Goal: Task Accomplishment & Management: Manage account settings

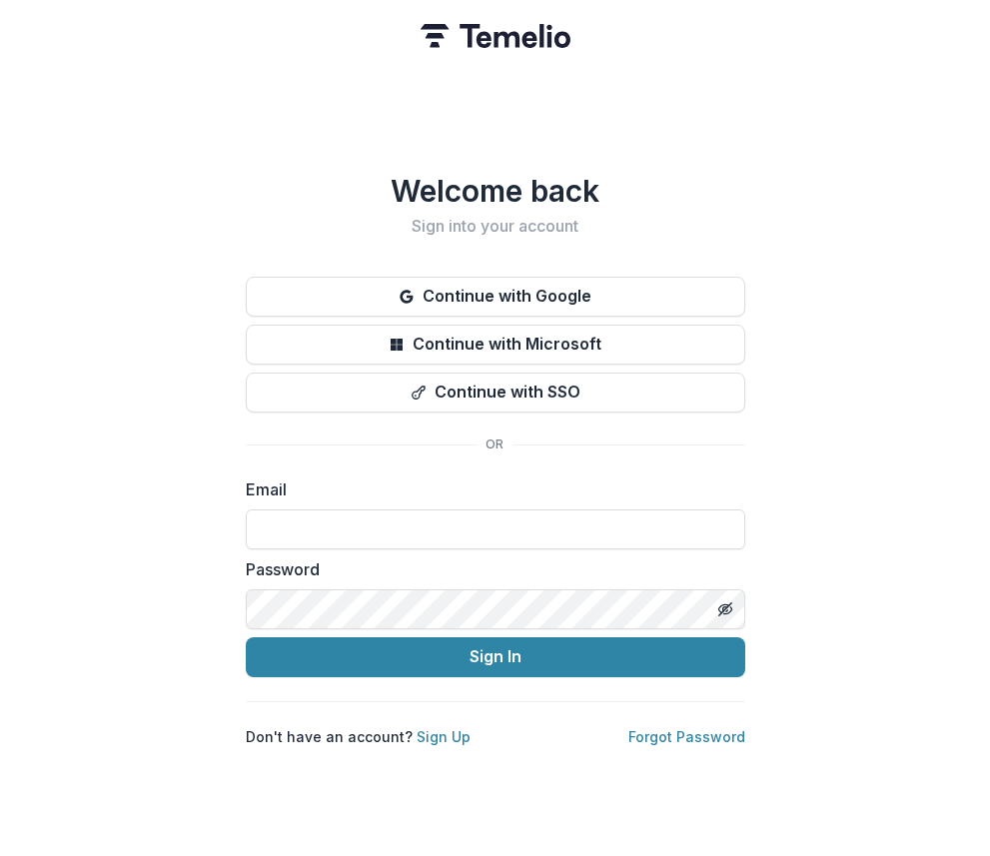
click at [106, 474] on div "Welcome back Sign into your account Continue with Google Continue with Microsof…" at bounding box center [495, 428] width 990 height 856
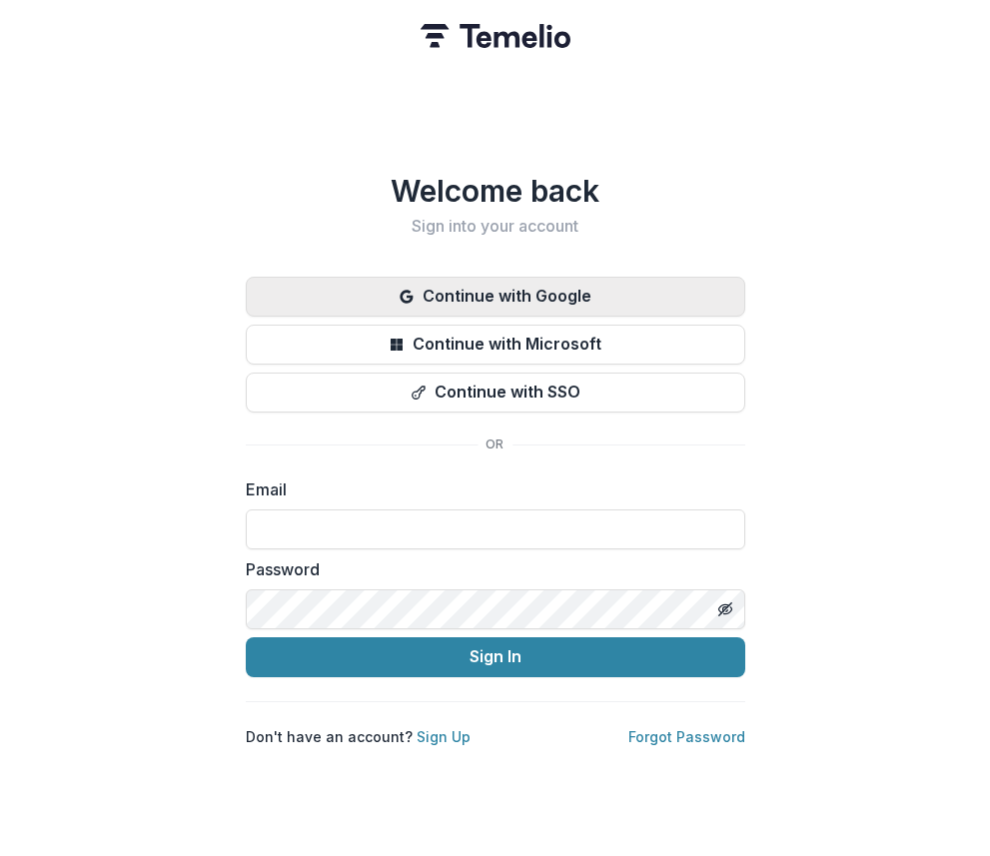
click at [467, 278] on button "Continue with Google" at bounding box center [495, 297] width 499 height 40
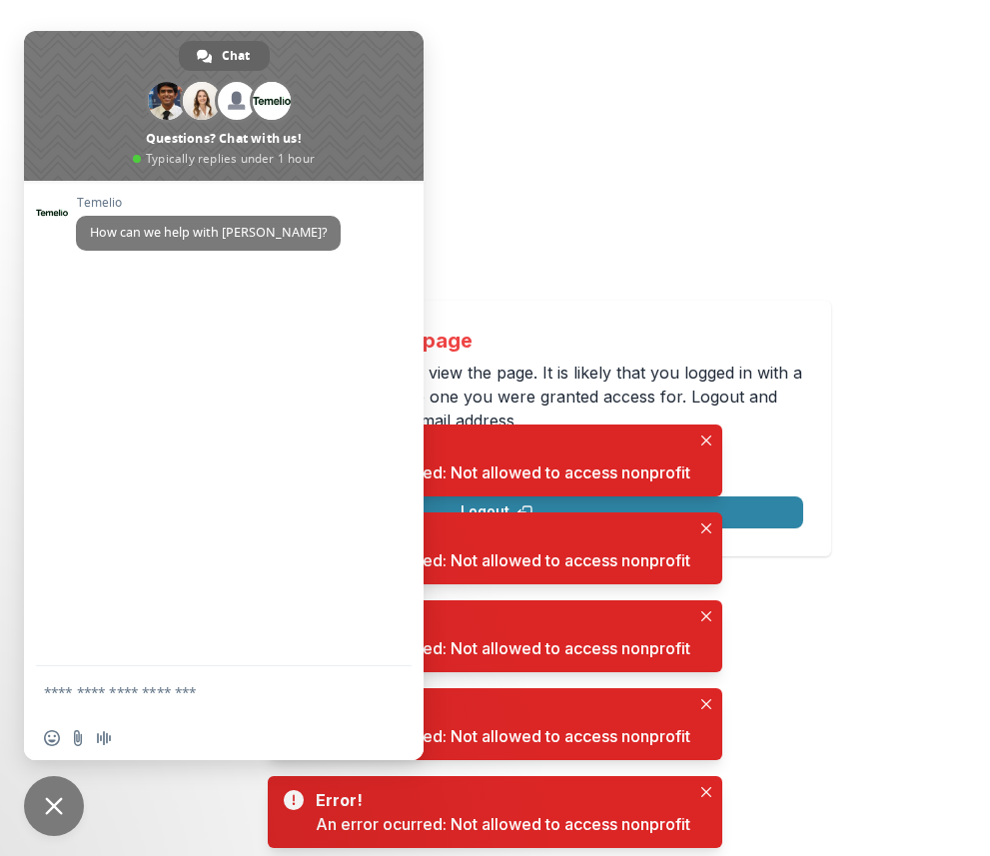
click at [605, 332] on div "Not allowed to view page You do not have permission to view the page. It is lik…" at bounding box center [495, 429] width 655 height 240
click at [826, 425] on div "Not allowed to view page You do not have permission to view the page. It is lik…" at bounding box center [495, 429] width 671 height 256
click at [703, 451] on button "Close" at bounding box center [706, 440] width 24 height 24
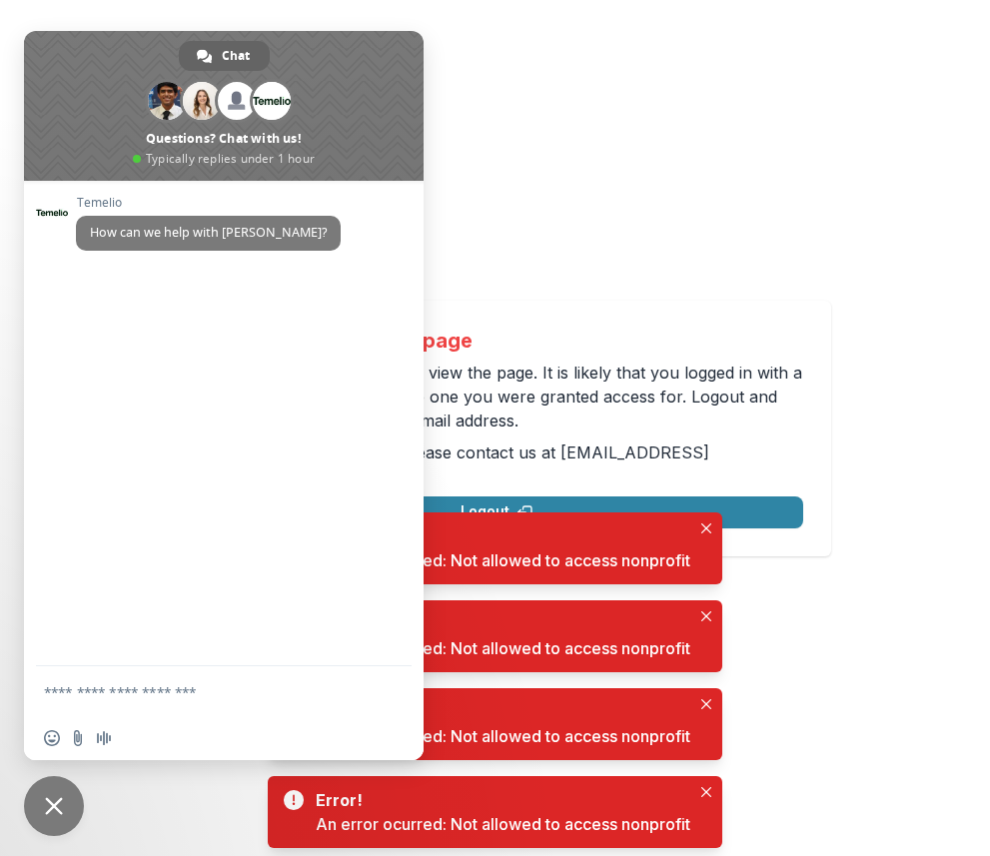
click at [702, 446] on div "Not allowed to view page You do not have permission to view the page. It is lik…" at bounding box center [497, 429] width 612 height 200
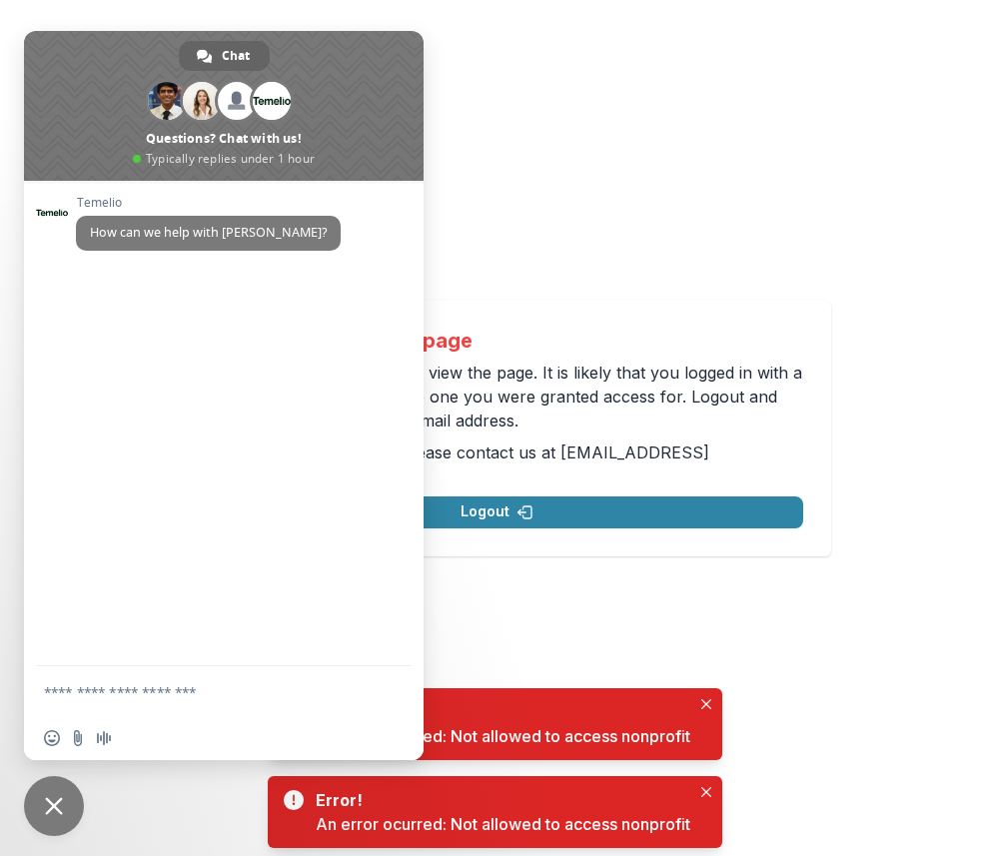
click at [49, 820] on span "Close chat" at bounding box center [54, 806] width 60 height 60
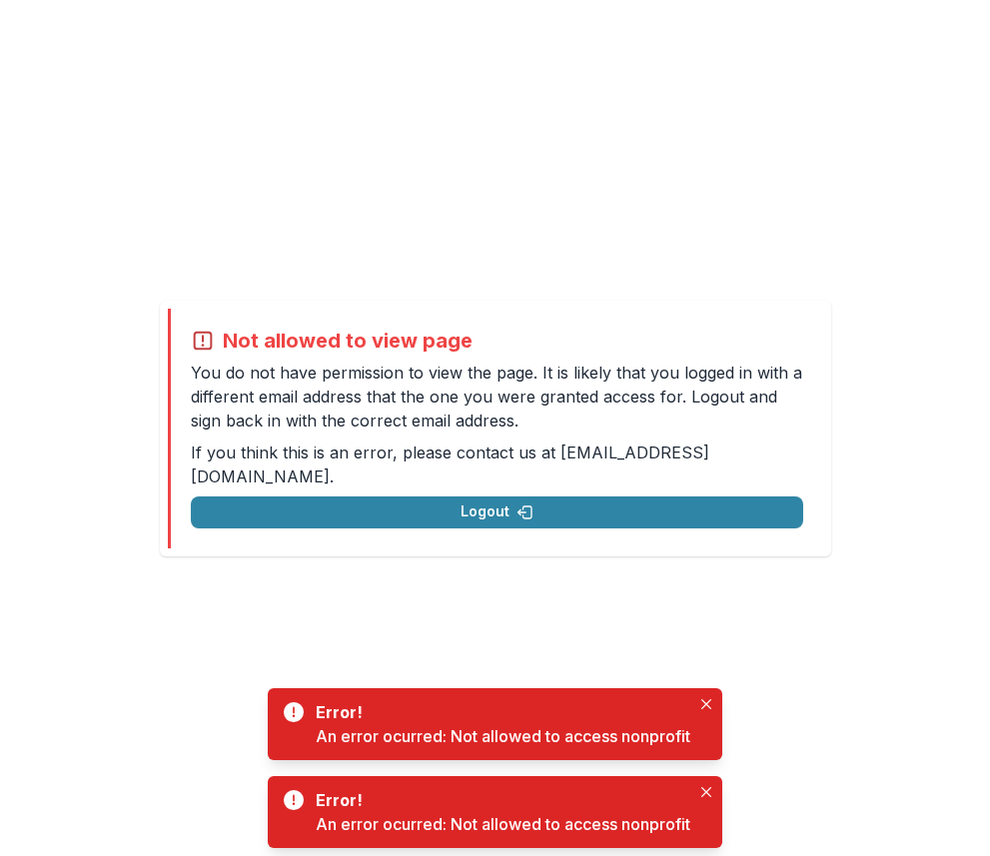
click at [568, 251] on div "Not allowed to view page You do not have permission to view the page. It is lik…" at bounding box center [495, 428] width 990 height 856
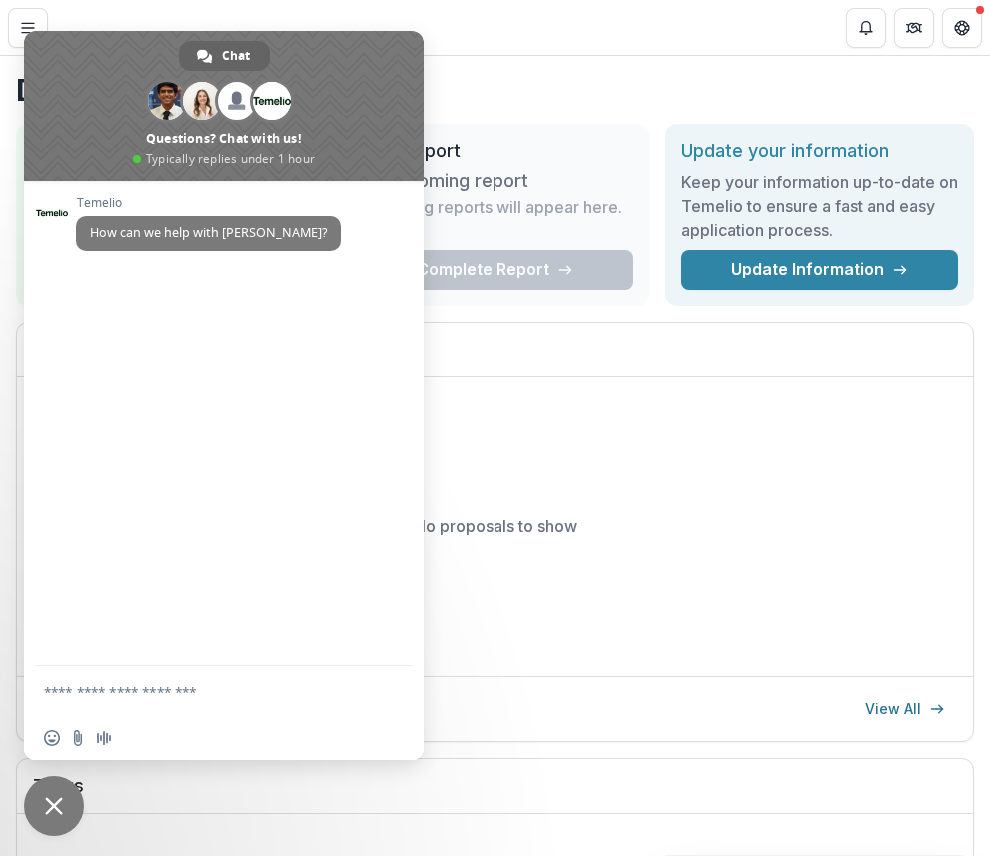
click at [484, 44] on header "Dashboard" at bounding box center [495, 27] width 990 height 55
click at [55, 811] on span "Close chat" at bounding box center [54, 806] width 18 height 18
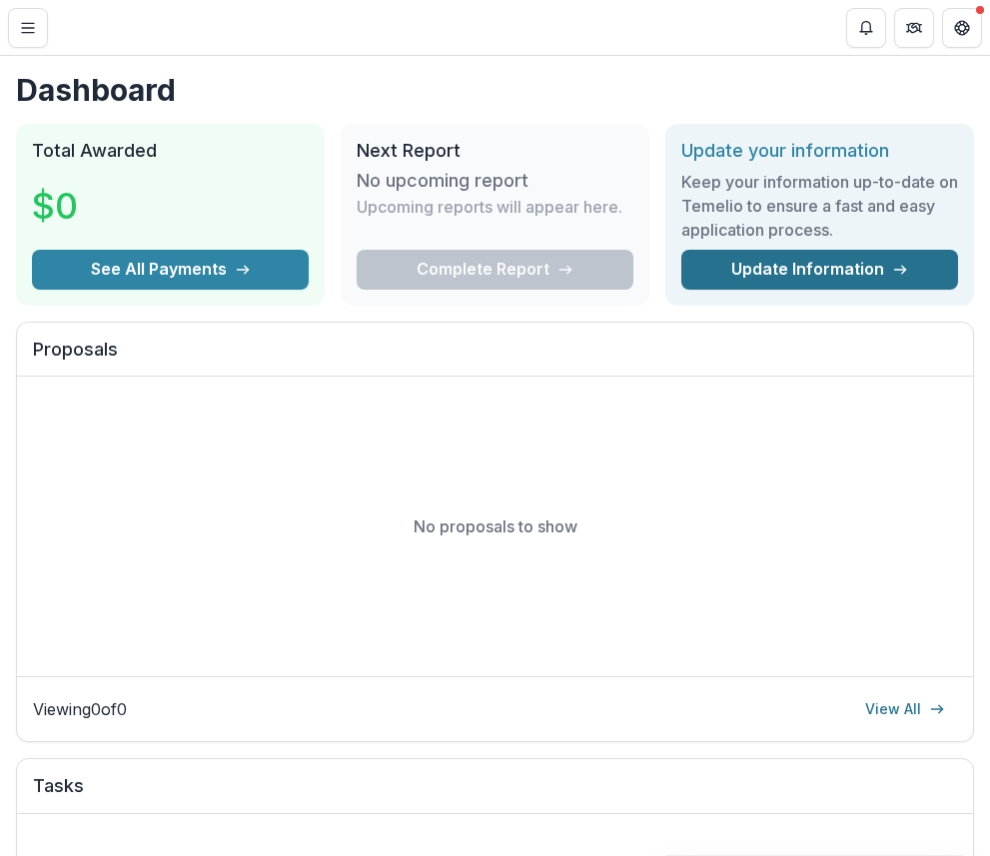
click at [803, 252] on link "Update Information" at bounding box center [819, 270] width 277 height 40
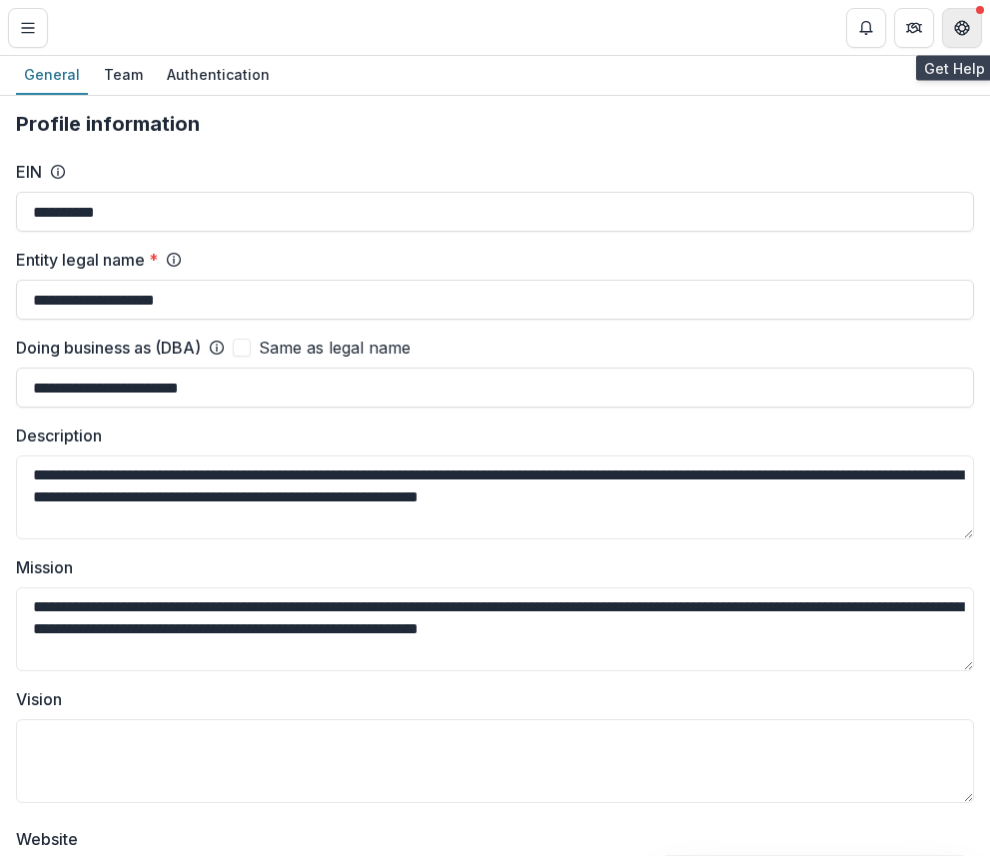
click at [954, 29] on icon "Get Help" at bounding box center [962, 28] width 16 height 16
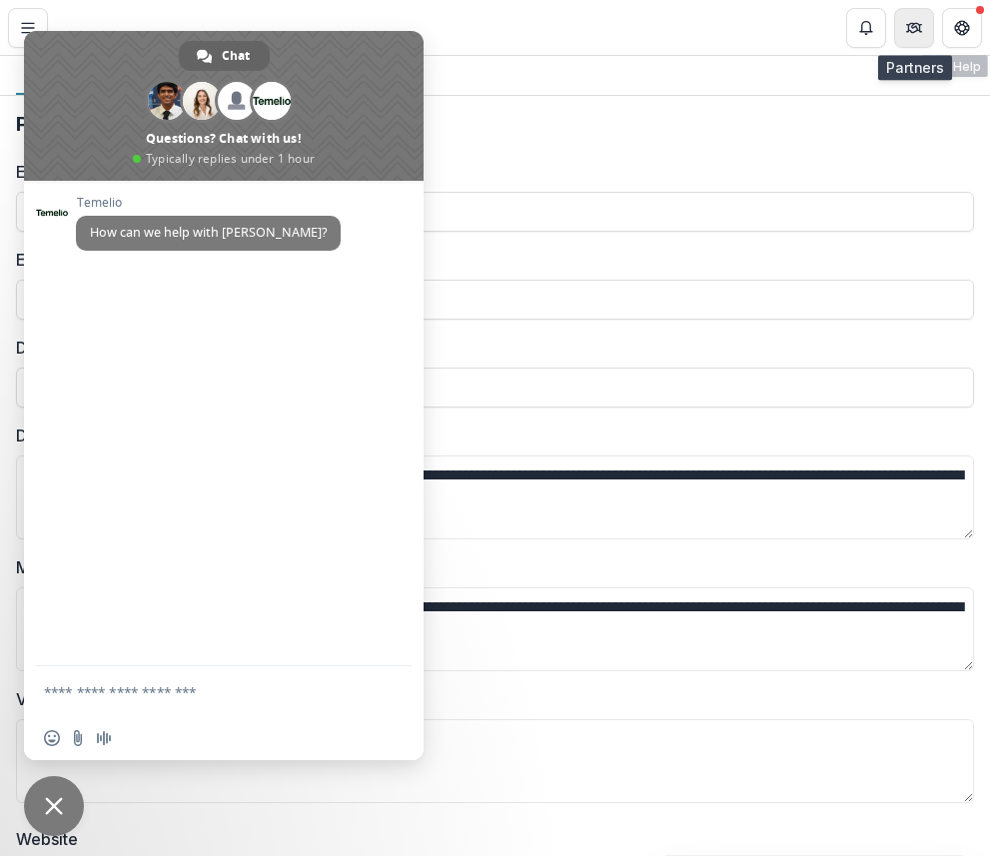
click at [919, 21] on icon "Partners" at bounding box center [914, 28] width 16 height 16
click at [593, 55] on div "**********" at bounding box center [495, 428] width 990 height 856
click at [54, 808] on span "Close chat" at bounding box center [54, 806] width 18 height 18
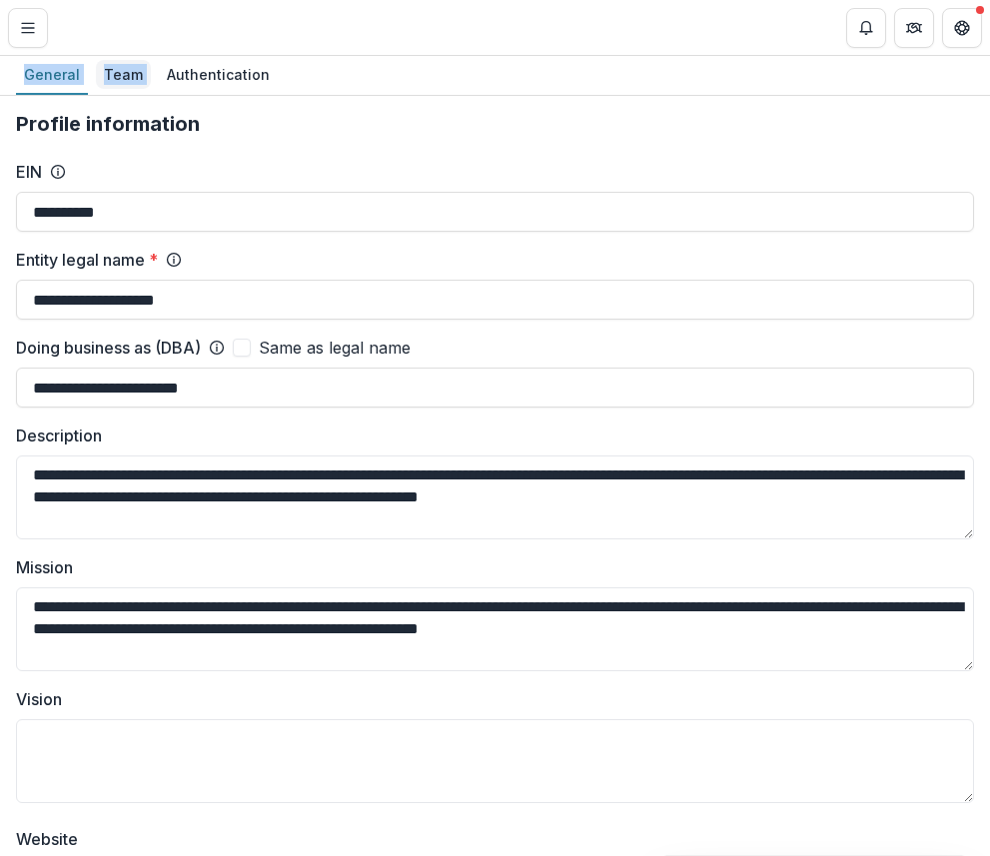
click at [106, 68] on div "Team" at bounding box center [123, 74] width 55 height 29
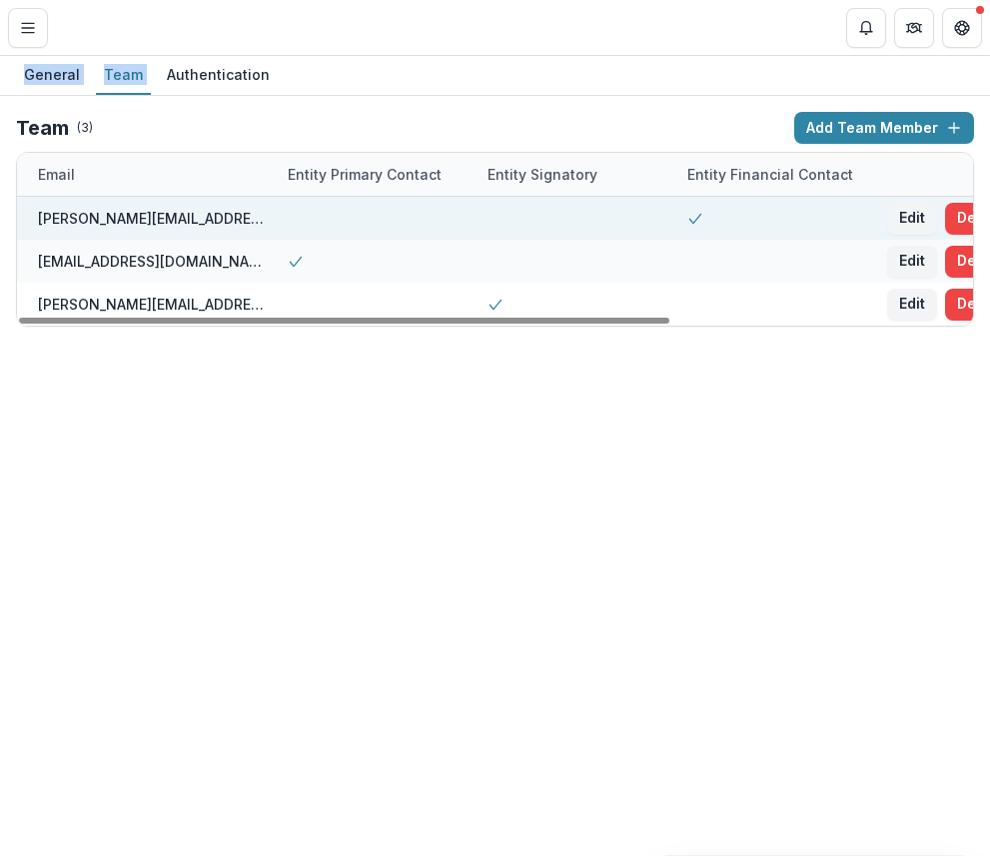
scroll to position [0, 442]
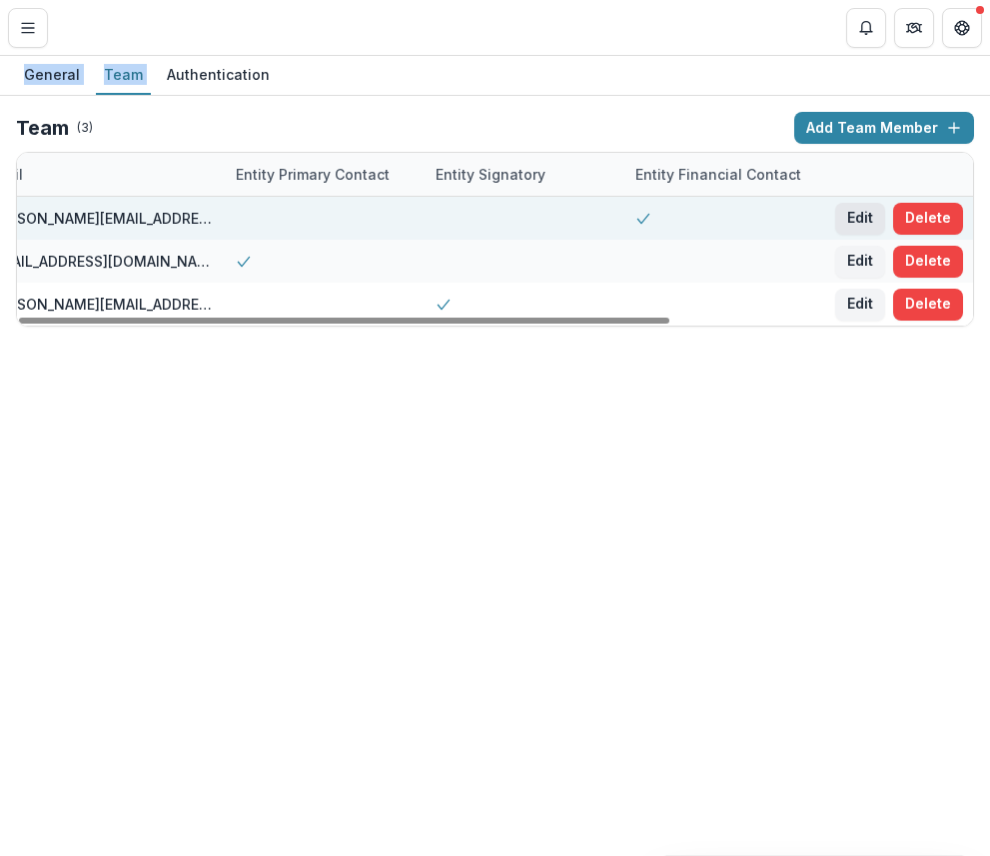
click at [844, 217] on button "Edit" at bounding box center [860, 219] width 50 height 32
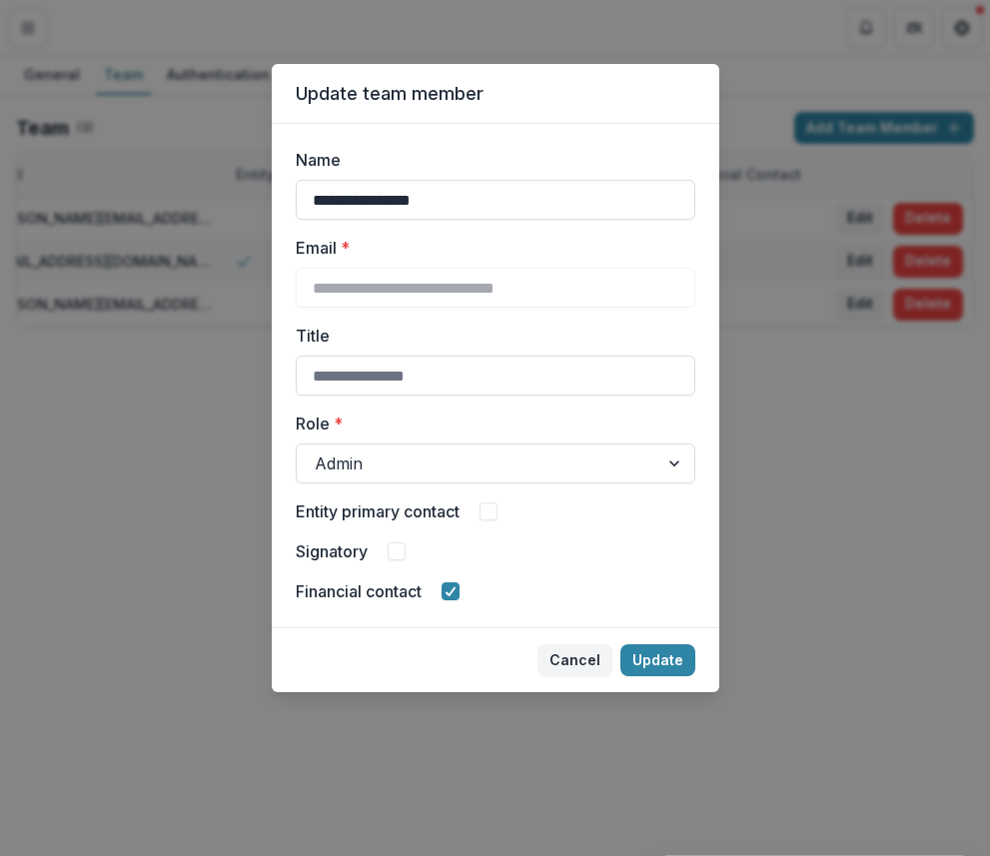
click at [393, 545] on span at bounding box center [396, 551] width 18 height 18
click at [645, 658] on button "Update" at bounding box center [657, 660] width 75 height 32
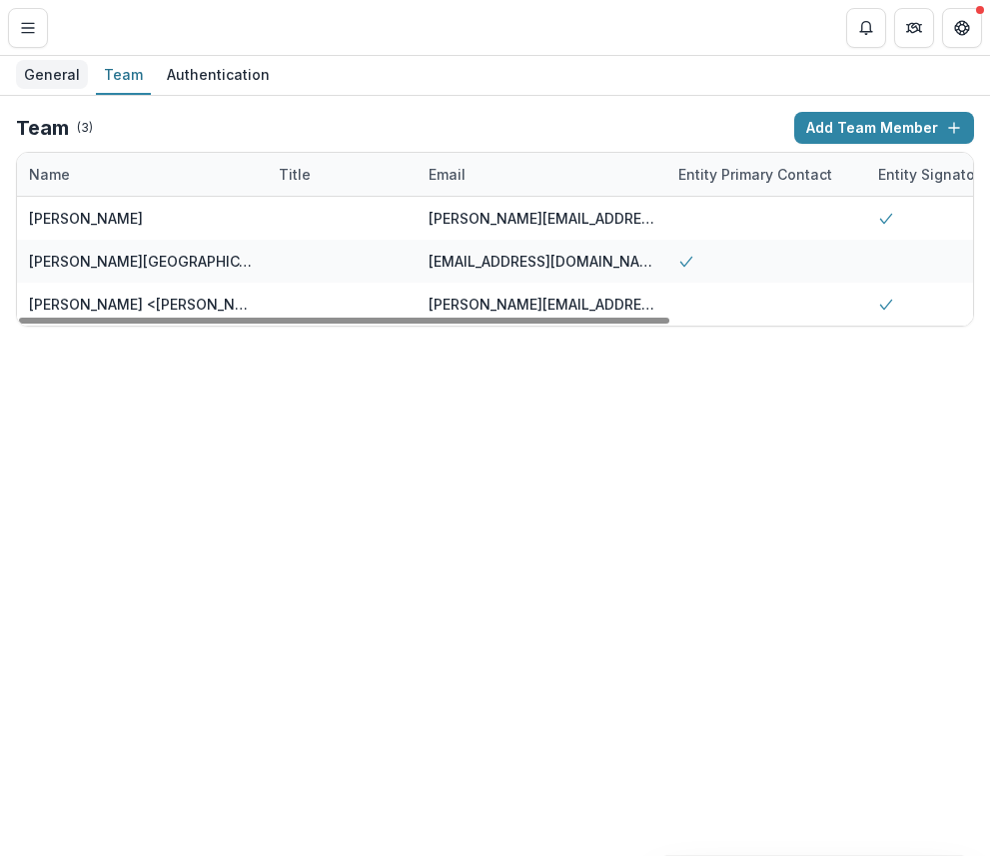
click at [39, 77] on div "General" at bounding box center [52, 74] width 72 height 29
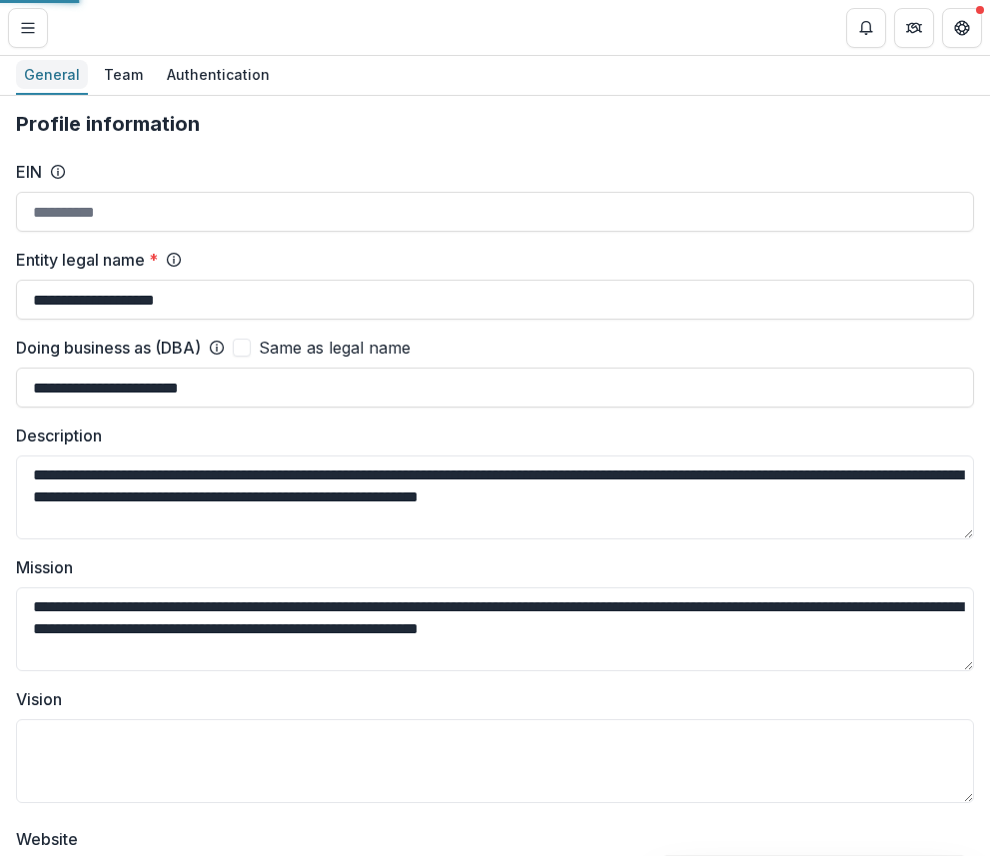
type input "**********"
click at [628, 652] on textarea "**********" at bounding box center [495, 629] width 958 height 84
click at [35, 38] on button "Toggle Menu" at bounding box center [28, 28] width 40 height 40
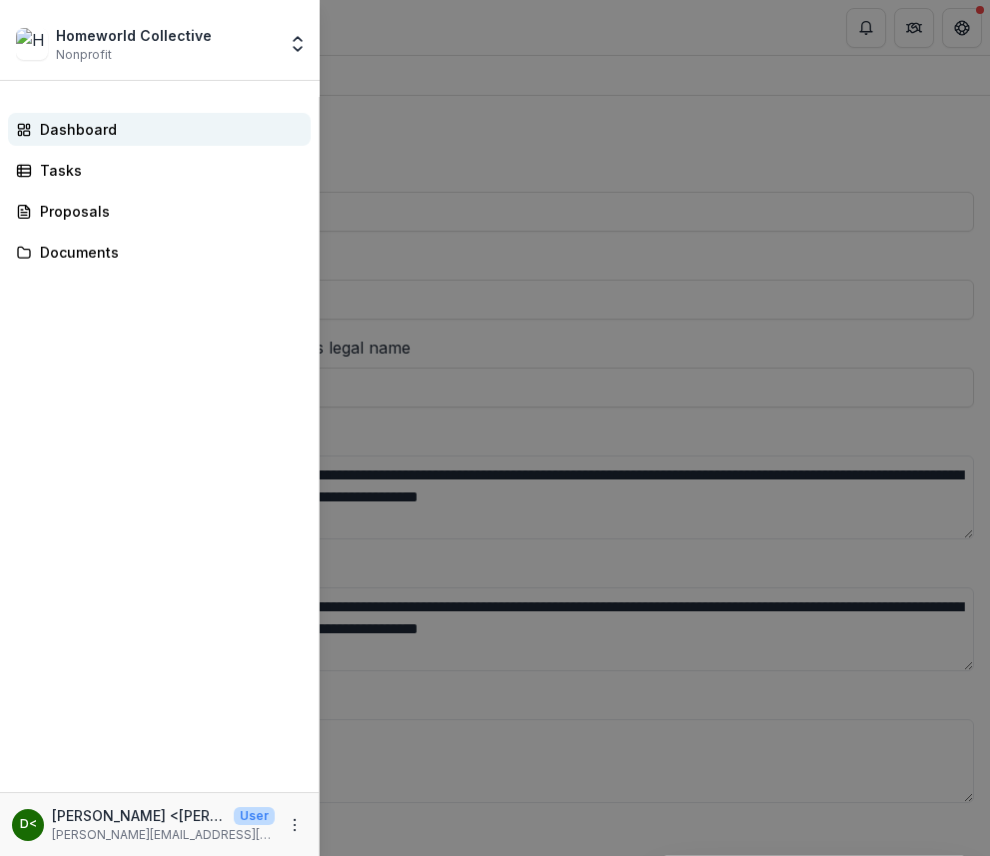
click at [58, 125] on div "Dashboard" at bounding box center [167, 129] width 255 height 21
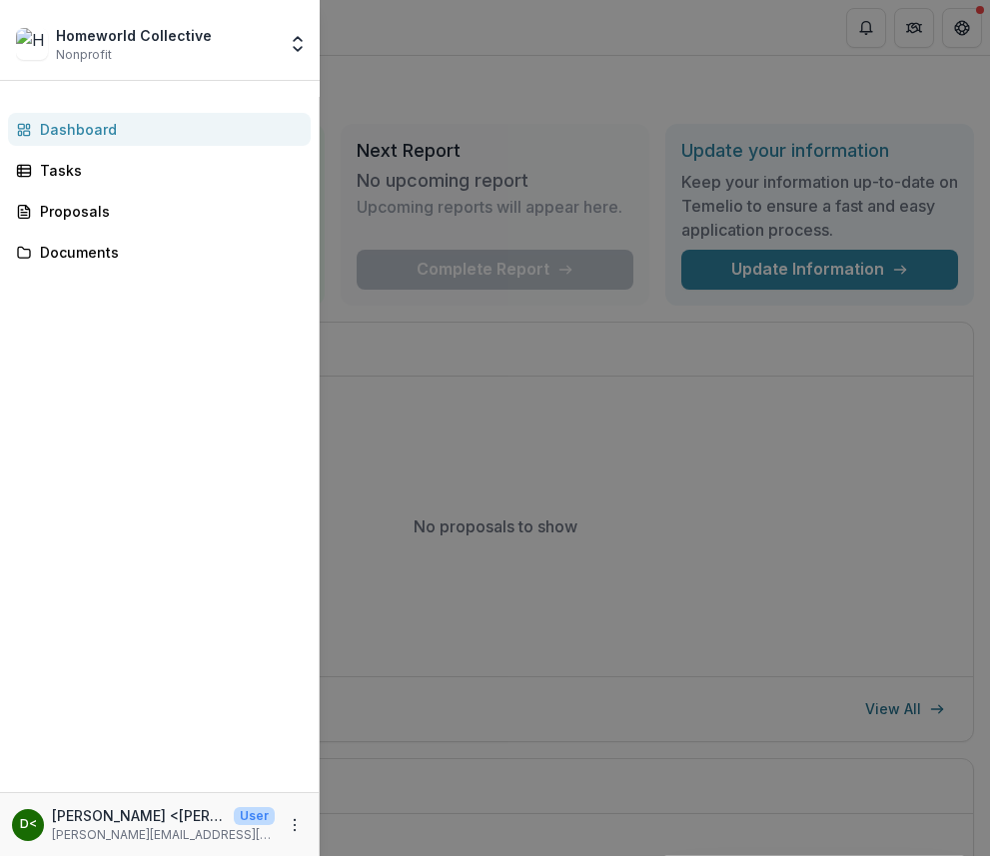
click at [538, 499] on div "Homeworld Collective Nonprofit Team Settings Settings Dashboard Tasks Proposals…" at bounding box center [495, 428] width 990 height 856
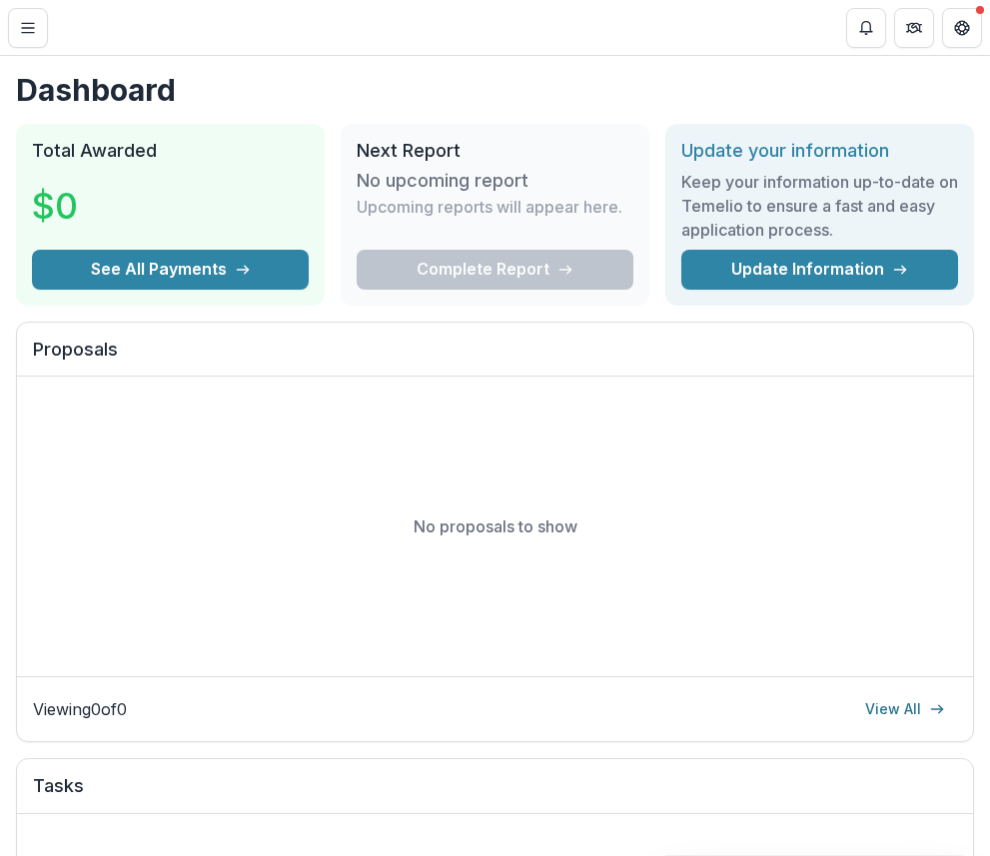
click at [799, 102] on h1 "Dashboard" at bounding box center [495, 90] width 958 height 36
click at [824, 84] on h1 "Dashboard" at bounding box center [495, 90] width 958 height 36
click at [210, 269] on button "See All Payments" at bounding box center [170, 270] width 277 height 40
click at [923, 32] on button "Partners" at bounding box center [914, 28] width 40 height 40
click at [547, 278] on div "Complete Report" at bounding box center [495, 270] width 277 height 40
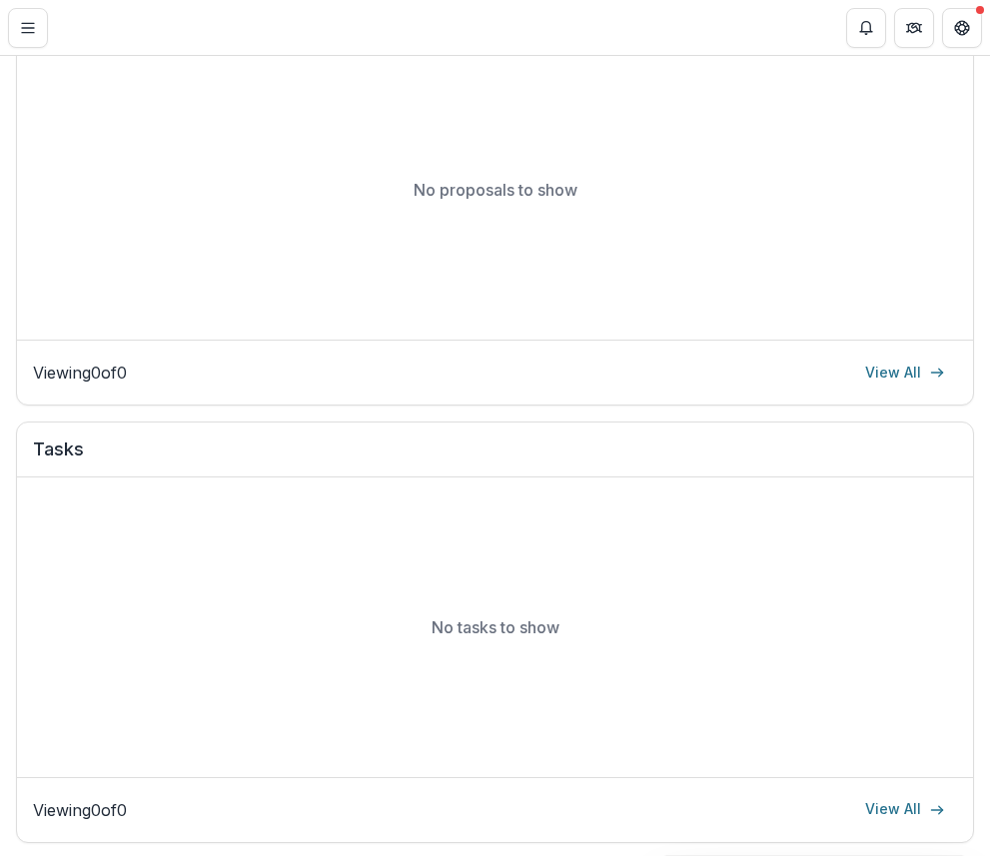
scroll to position [868, 0]
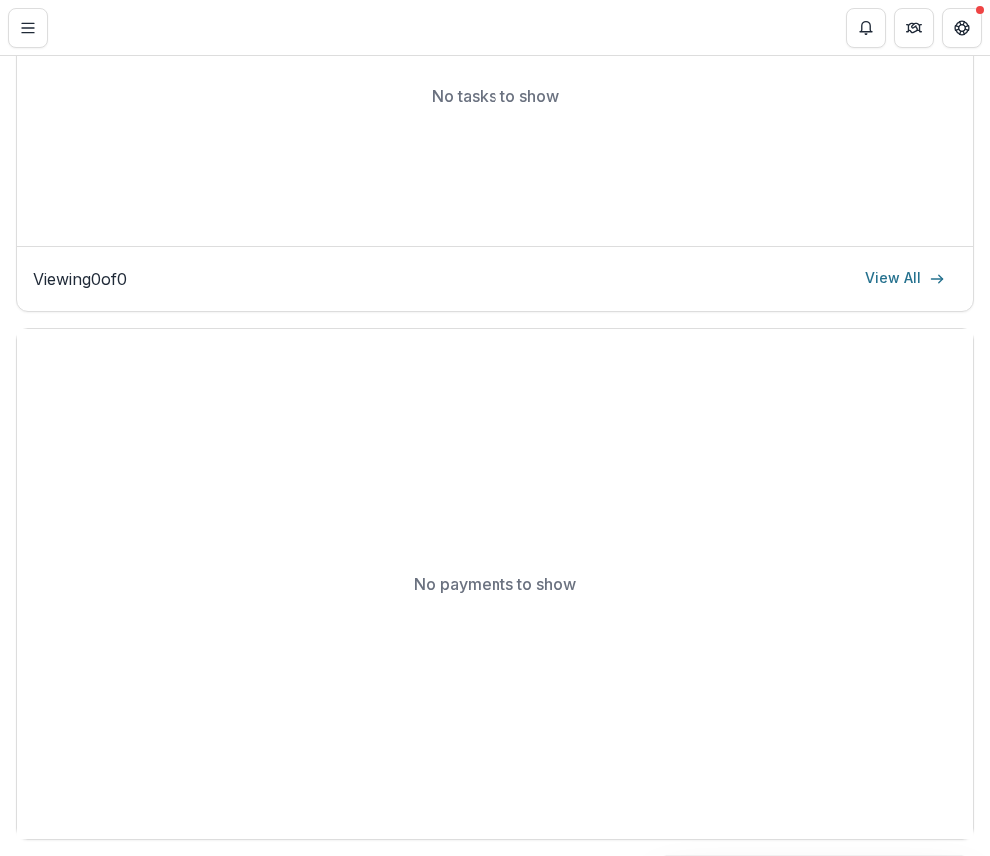
click at [299, 375] on div "No payments to show" at bounding box center [495, 584] width 956 height 511
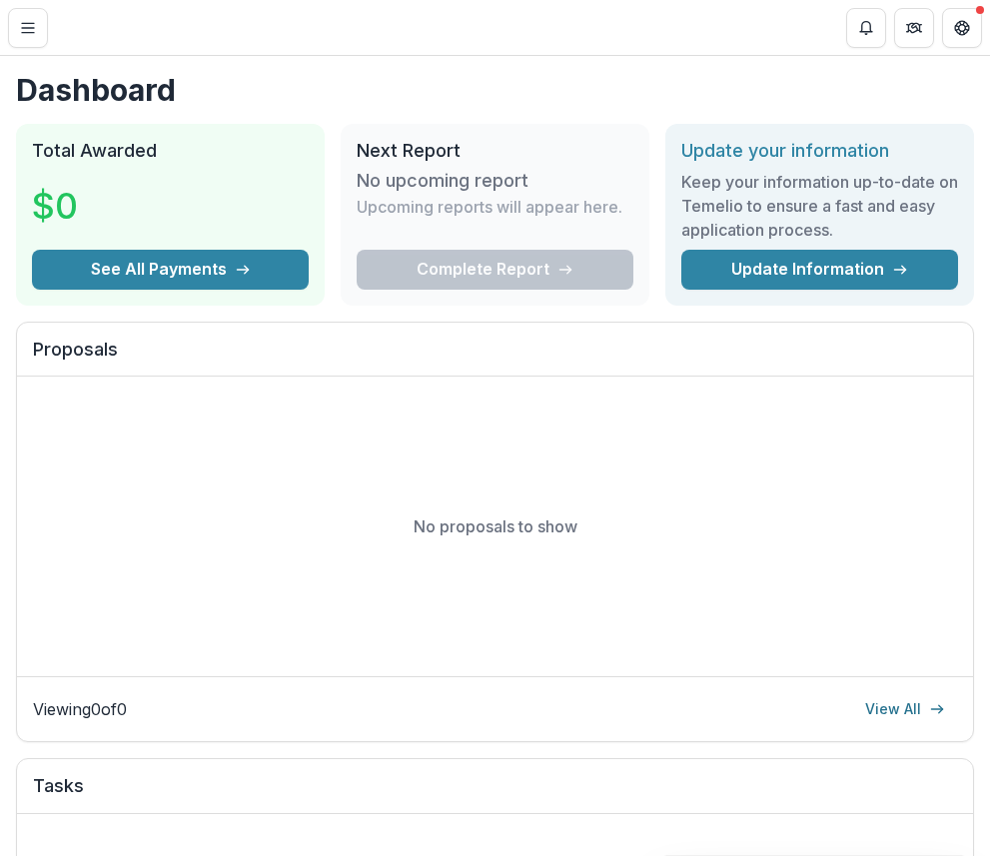
click at [74, 45] on header "Dashboard" at bounding box center [495, 27] width 990 height 55
click at [28, 34] on icon "Toggle Menu" at bounding box center [28, 28] width 16 height 16
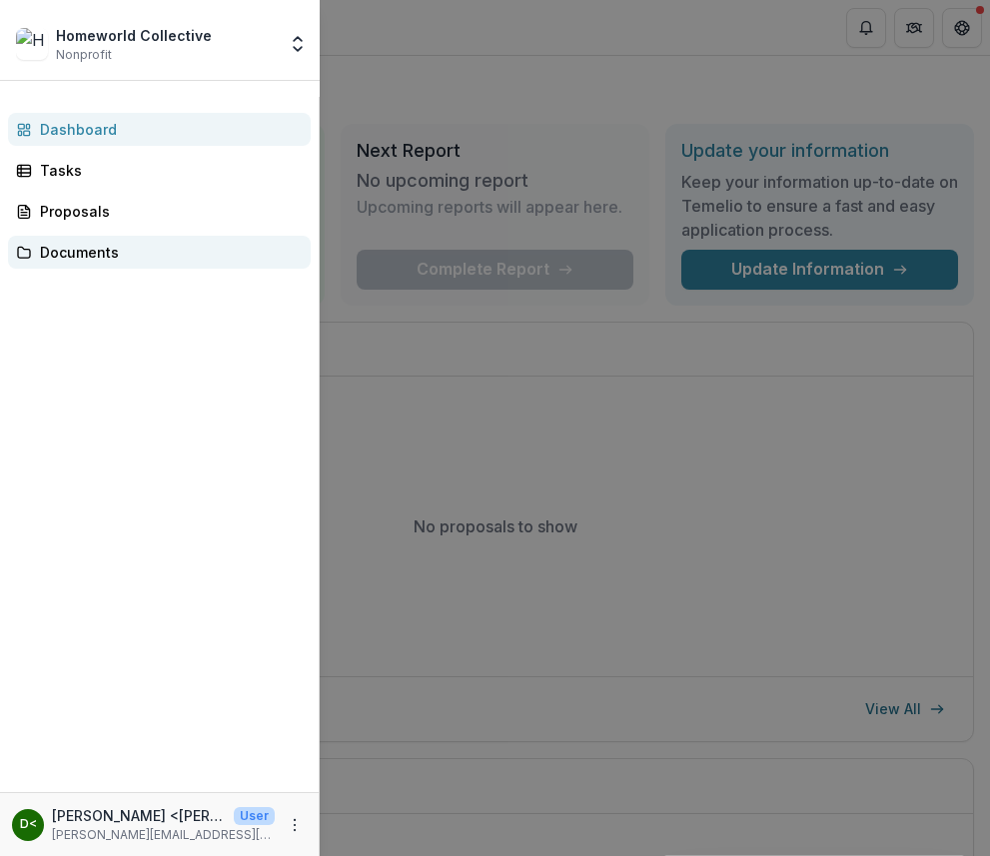
click at [113, 256] on div "Documents" at bounding box center [167, 252] width 255 height 21
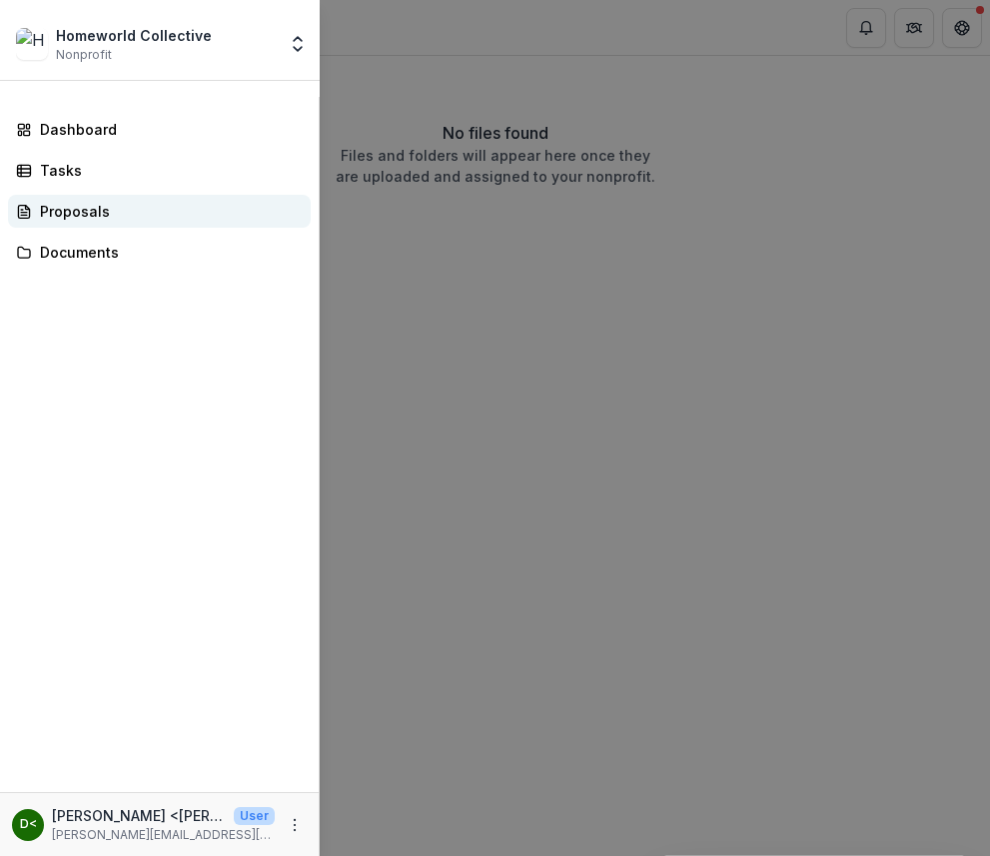
click at [119, 220] on div "Proposals" at bounding box center [167, 211] width 255 height 21
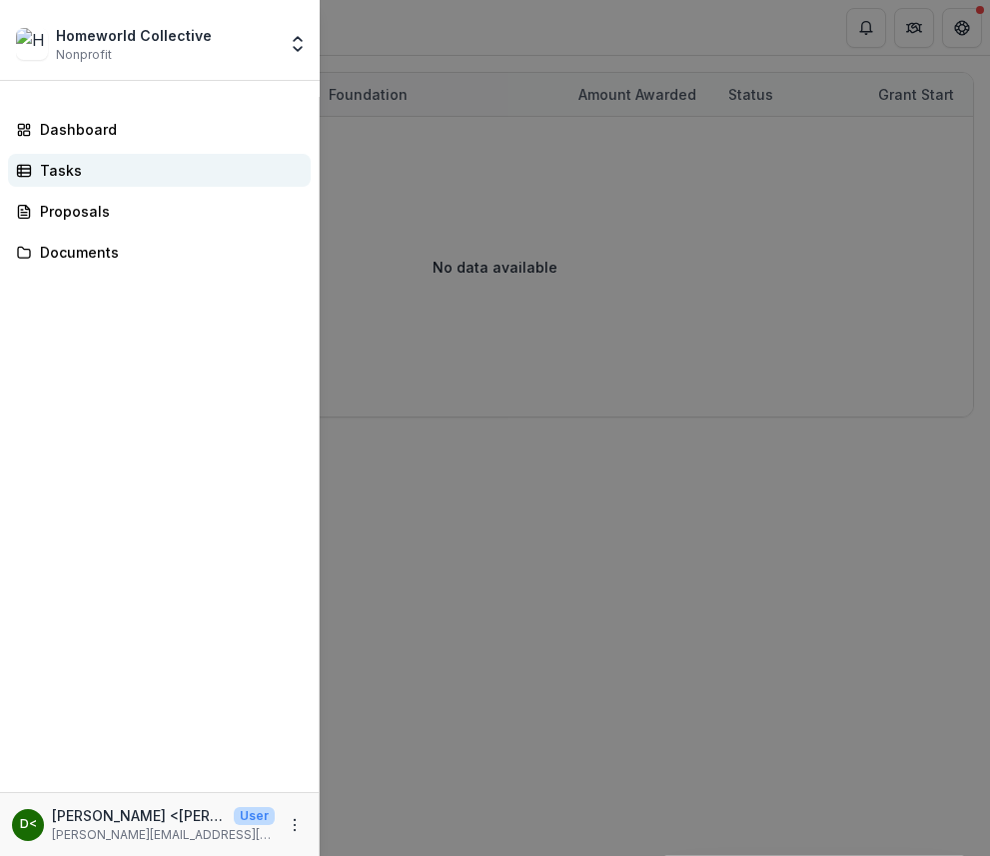
click at [111, 186] on link "Tasks" at bounding box center [159, 170] width 303 height 33
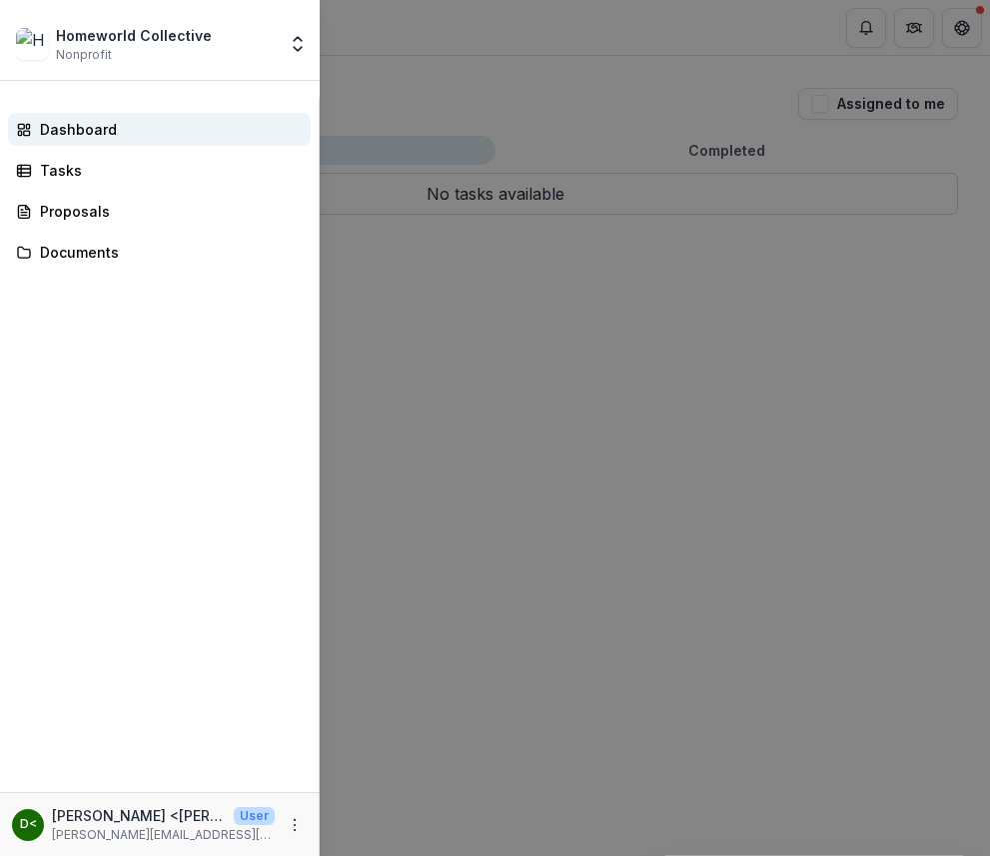
click at [115, 144] on link "Dashboard" at bounding box center [159, 129] width 303 height 33
